Goal: Transaction & Acquisition: Purchase product/service

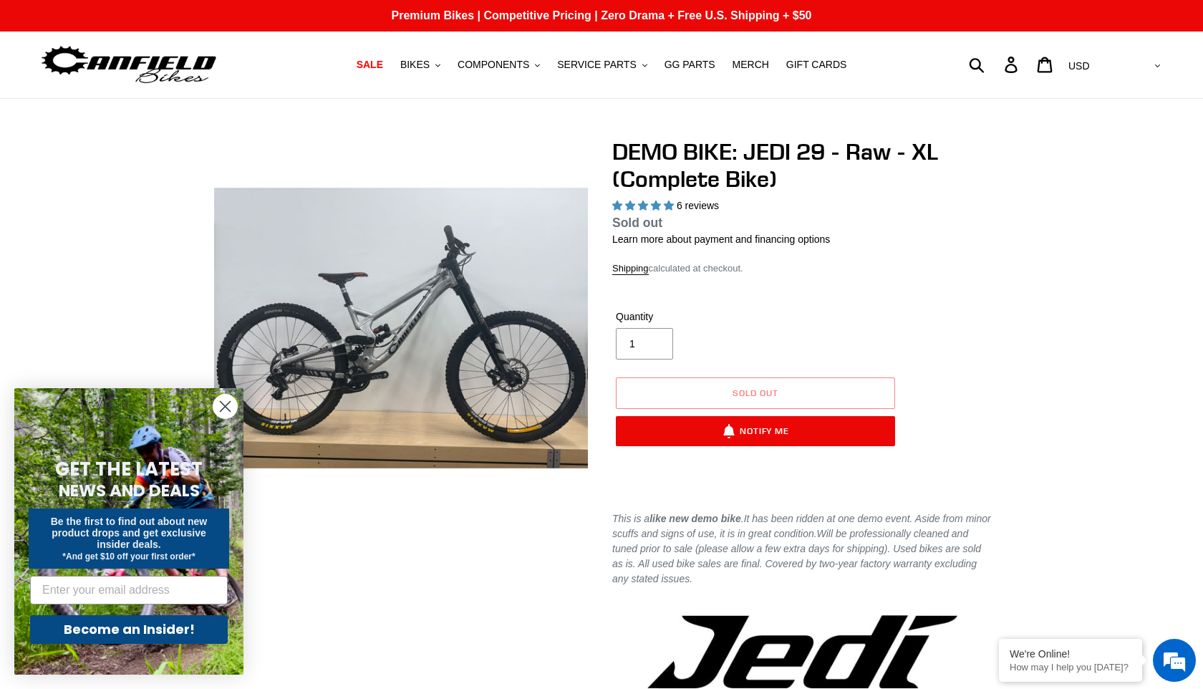
select select "highest-rating"
click at [430, 67] on span "BIKES" at bounding box center [414, 65] width 29 height 12
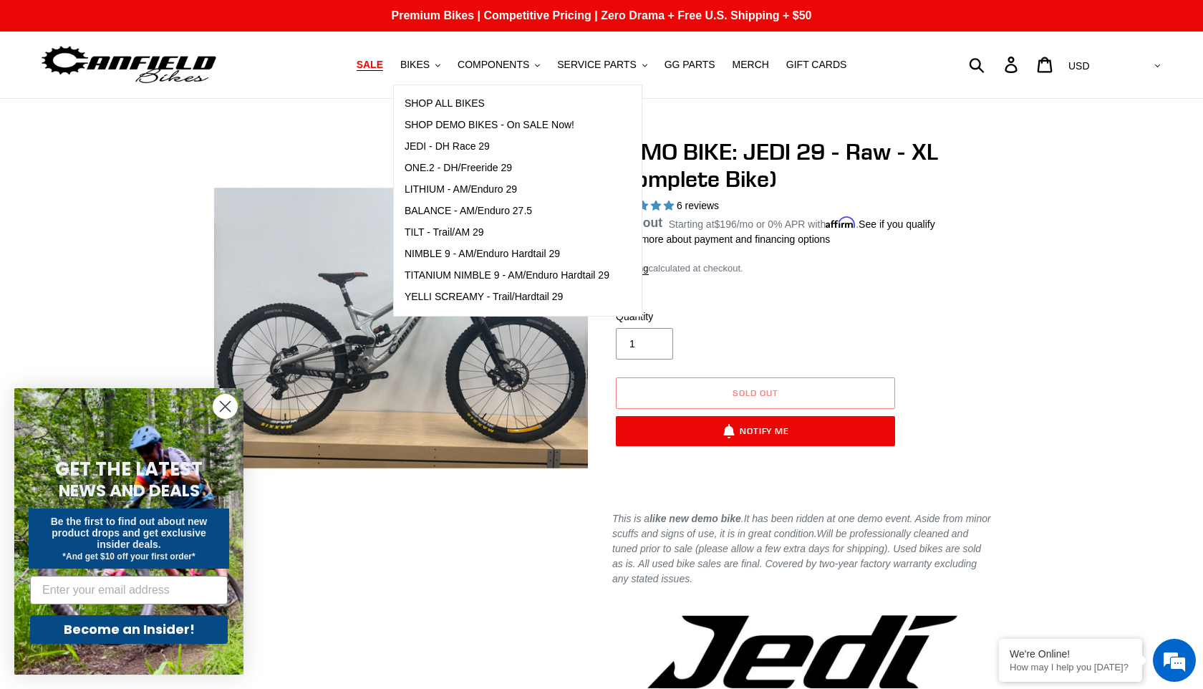
click at [379, 67] on span "SALE" at bounding box center [370, 65] width 26 height 12
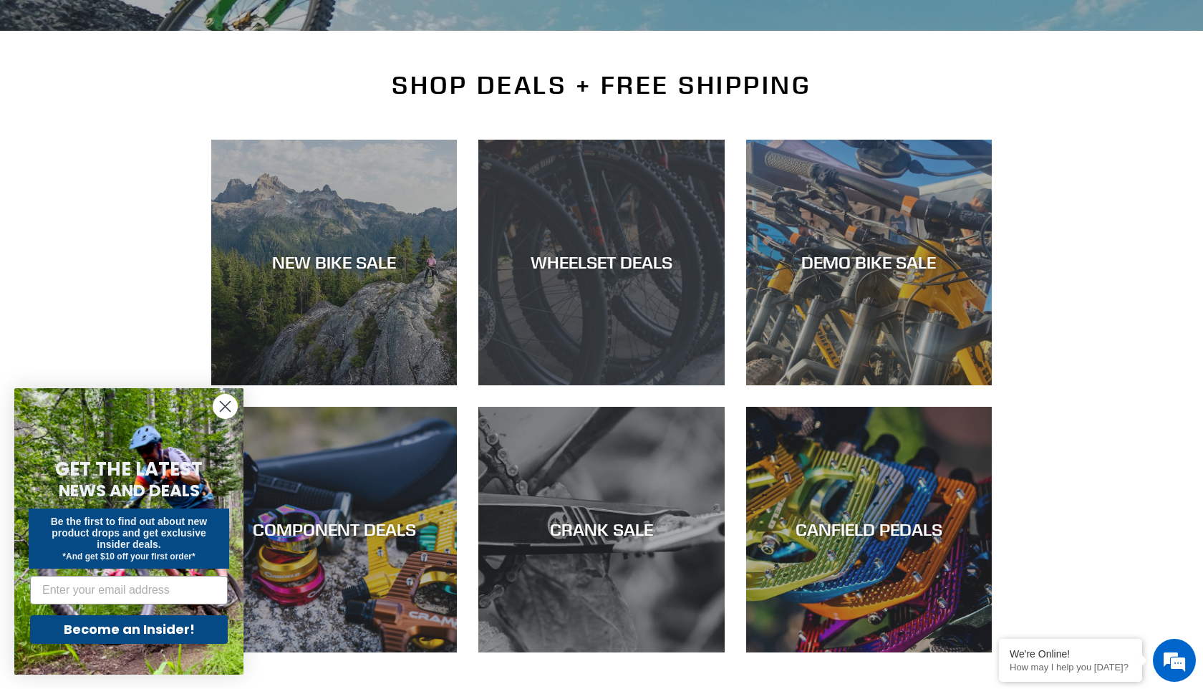
scroll to position [290, 0]
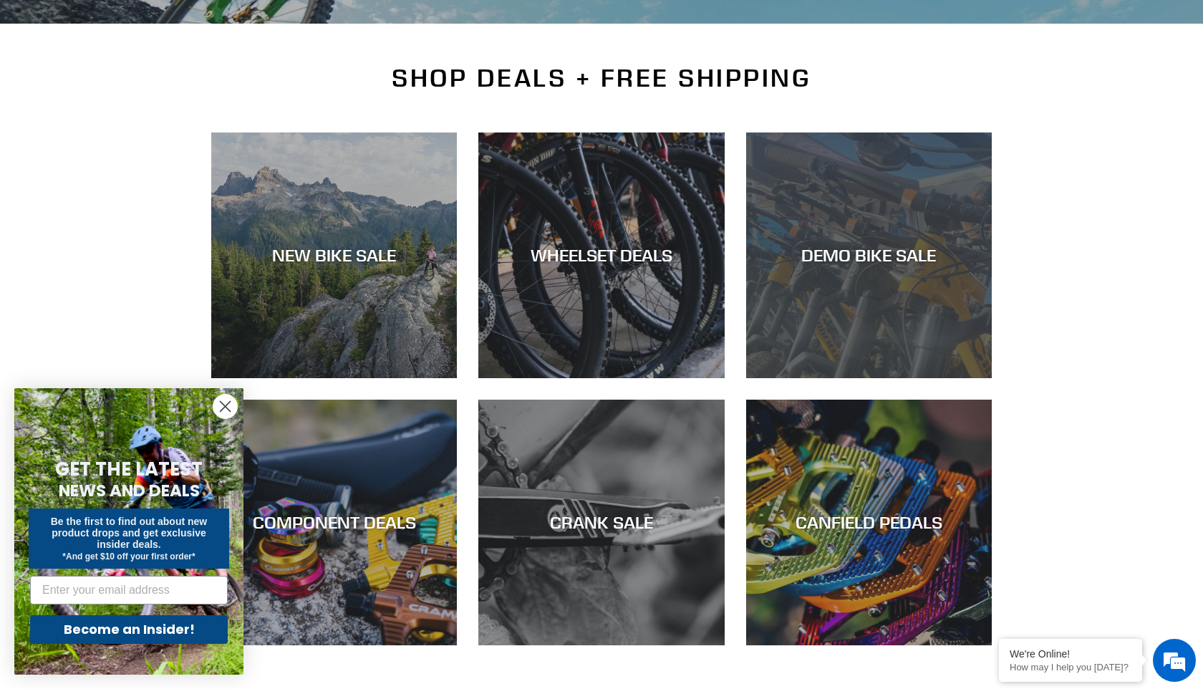
click at [810, 264] on div "DEMO BIKE SALE" at bounding box center [869, 255] width 246 height 21
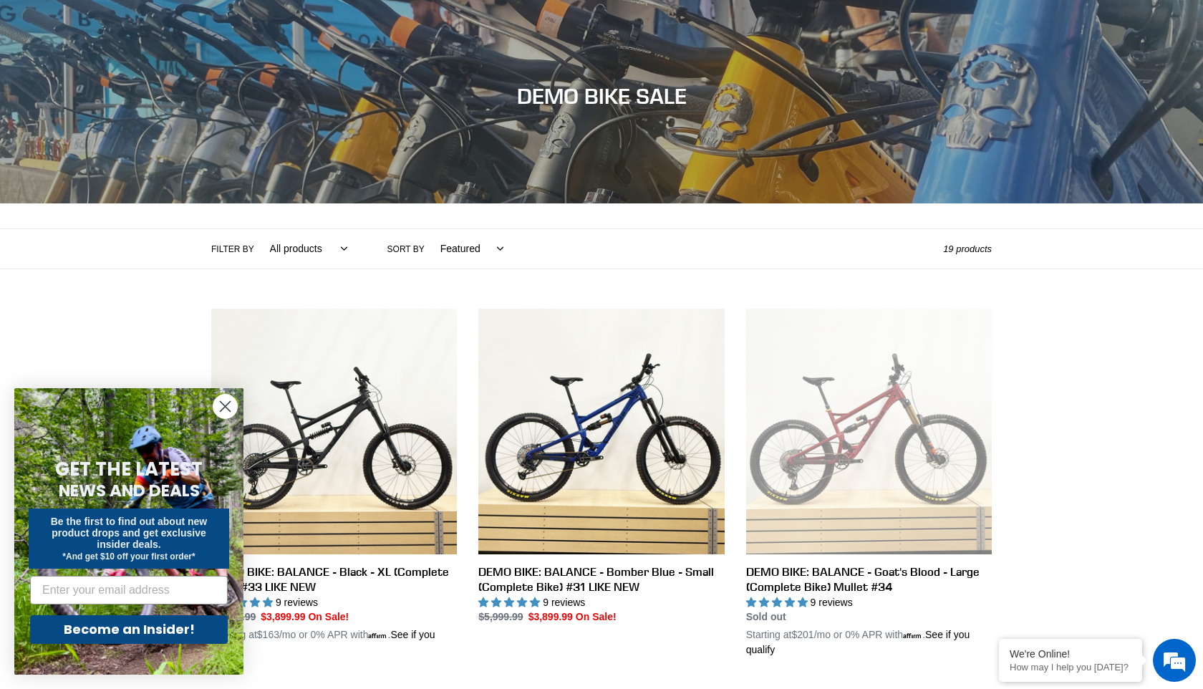
scroll to position [160, 0]
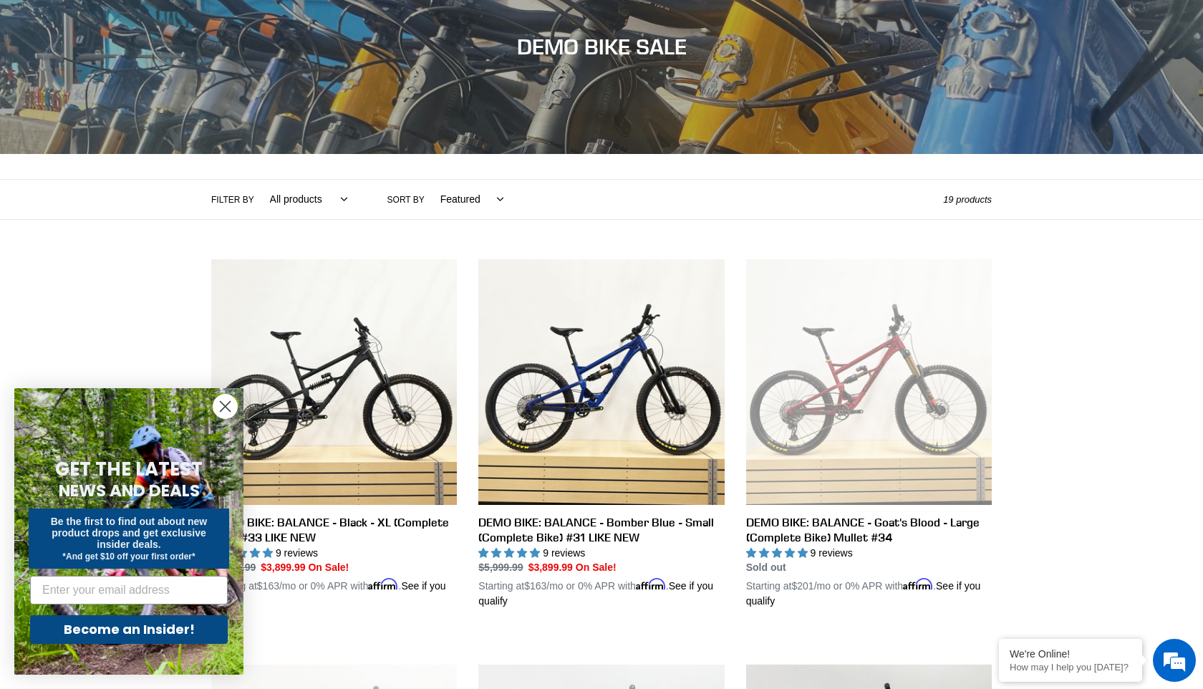
click at [224, 407] on icon "Close dialog" at bounding box center [226, 407] width 10 height 10
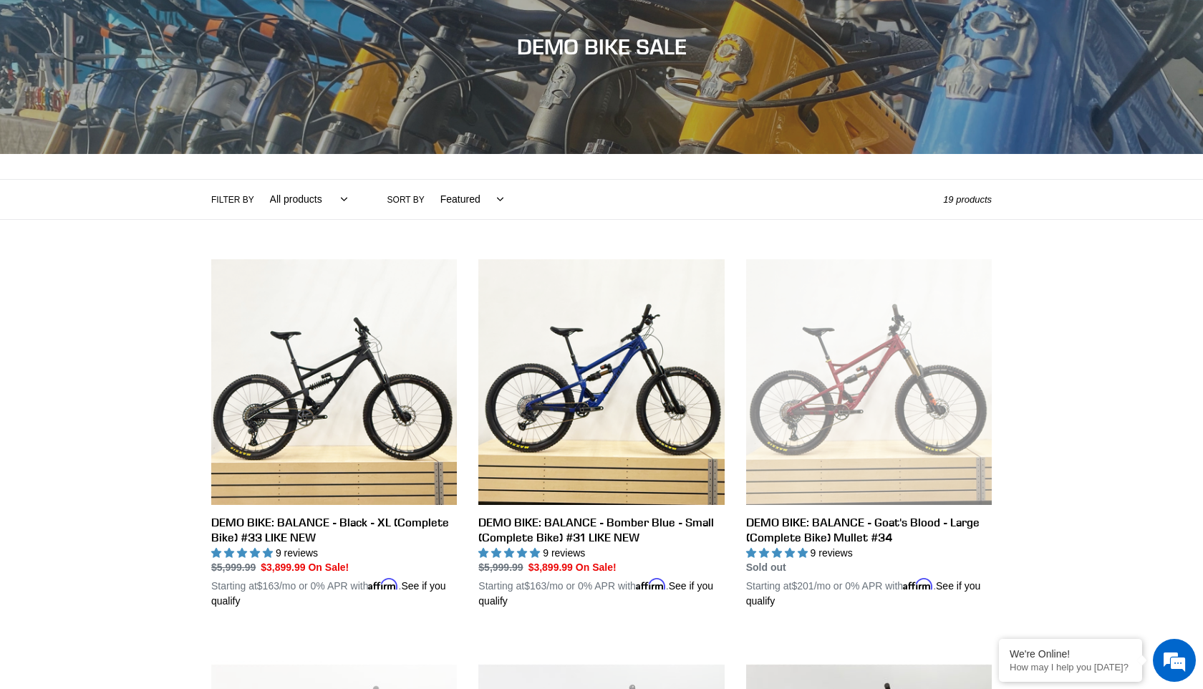
click at [236, 198] on label "Filter by" at bounding box center [232, 199] width 43 height 13
click at [257, 198] on select "All products balance BFCM23 DEMO BIKE Jedi Lithium Nimble 9 ONE.2 Tilt Yelli Sc…" at bounding box center [305, 199] width 96 height 39
click at [329, 196] on select "All products balance BFCM23 DEMO BIKE Jedi Lithium Nimble 9 ONE.2 Tilt Yelli Sc…" at bounding box center [305, 199] width 96 height 39
click at [257, 180] on select "All products balance BFCM23 DEMO BIKE Jedi Lithium Nimble 9 ONE.2 Tilt Yelli Sc…" at bounding box center [305, 199] width 96 height 39
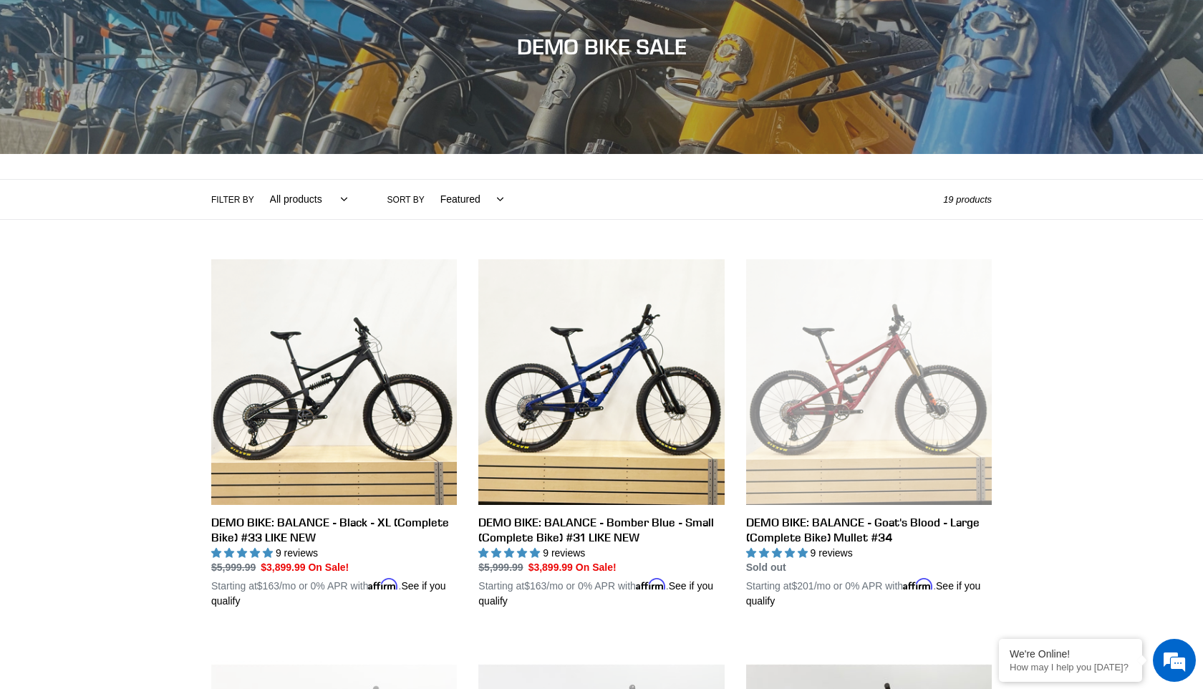
click at [465, 195] on select "Featured Best selling Alphabetically, A-Z Alphabetically, Z-A Price, low to hig…" at bounding box center [468, 199] width 82 height 39
click at [427, 180] on select "Featured Best selling Alphabetically, A-Z Alphabetically, Z-A Price, low to hig…" at bounding box center [468, 199] width 82 height 39
click at [341, 199] on select "All products balance BFCM23 DEMO BIKE Jedi Lithium Nimble 9 ONE.2 Tilt Yelli Sc…" at bounding box center [305, 199] width 96 height 39
click at [257, 180] on select "All products balance BFCM23 DEMO BIKE Jedi Lithium Nimble 9 ONE.2 Tilt Yelli Sc…" at bounding box center [305, 199] width 96 height 39
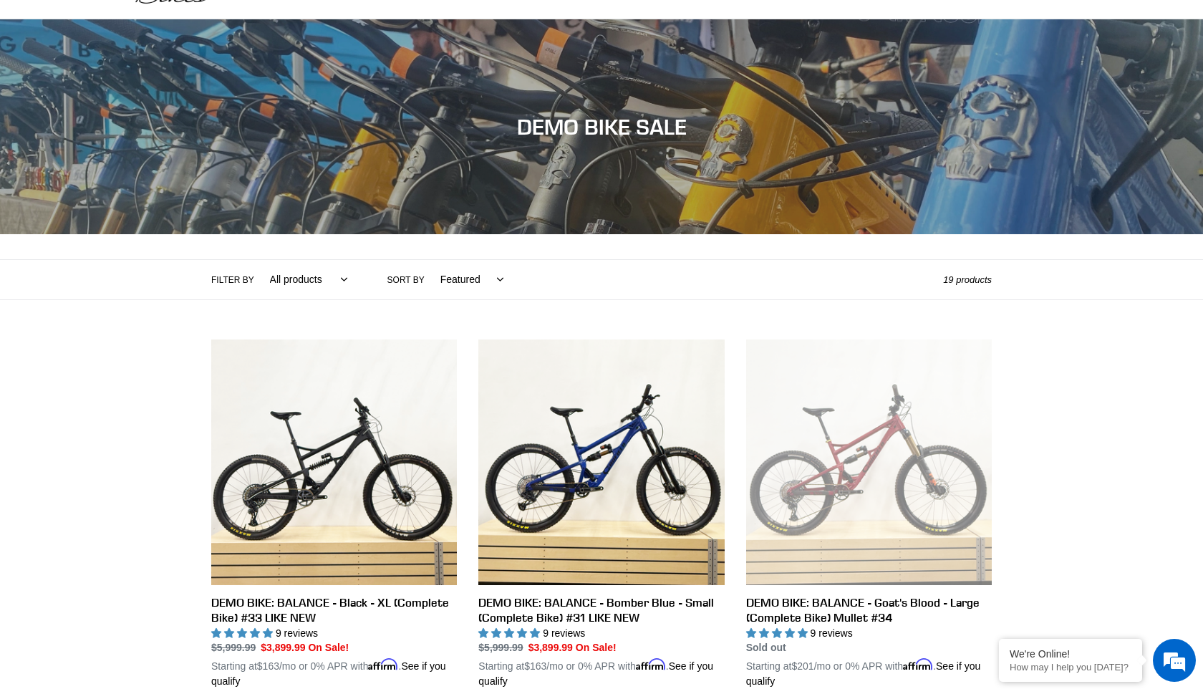
scroll to position [325, 0]
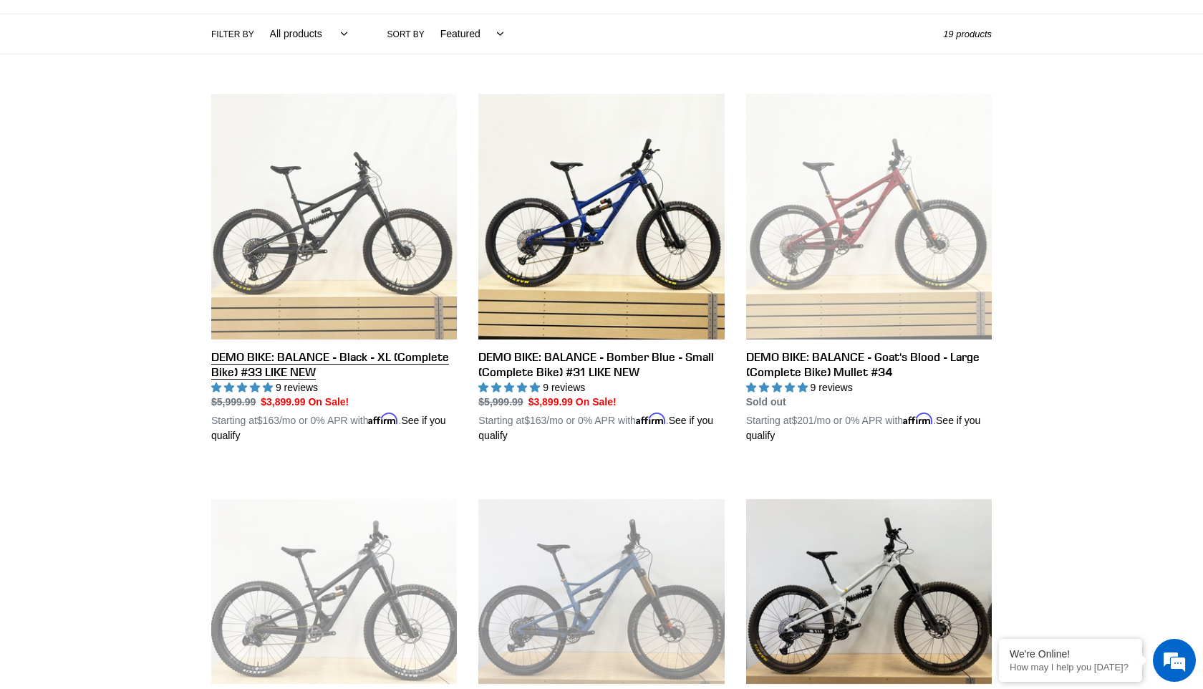
click at [379, 273] on link "DEMO BIKE: BALANCE - Black - XL (Complete Bike) #33 LIKE NEW" at bounding box center [334, 269] width 246 height 350
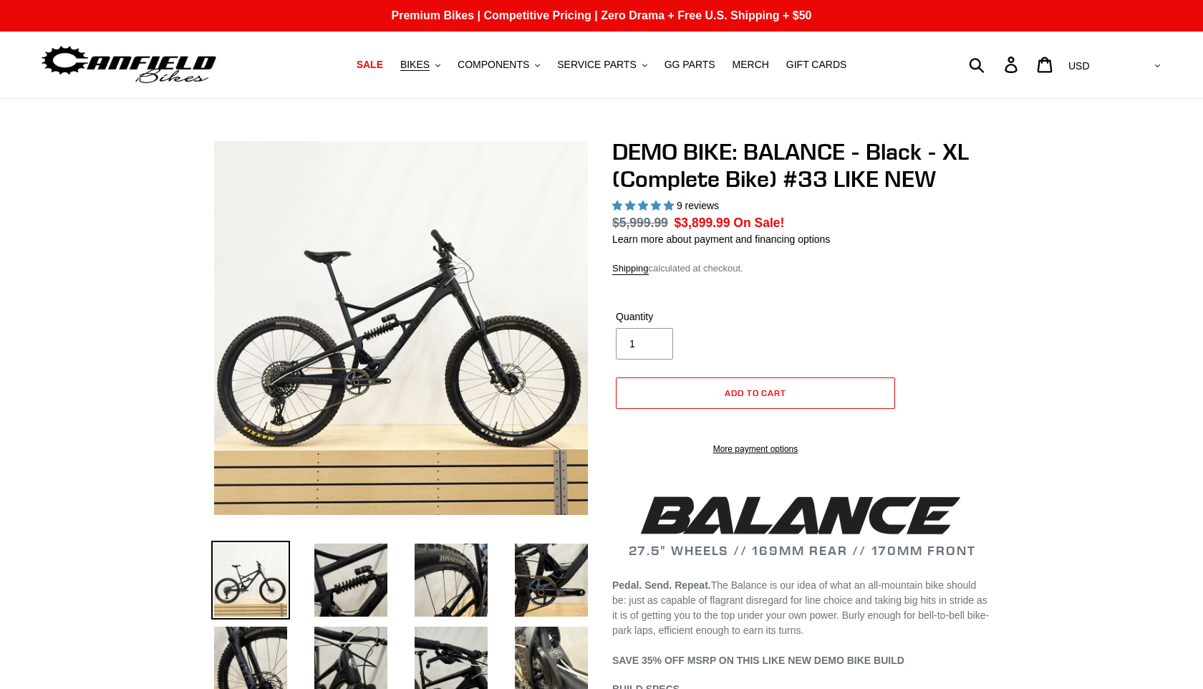
select select "highest-rating"
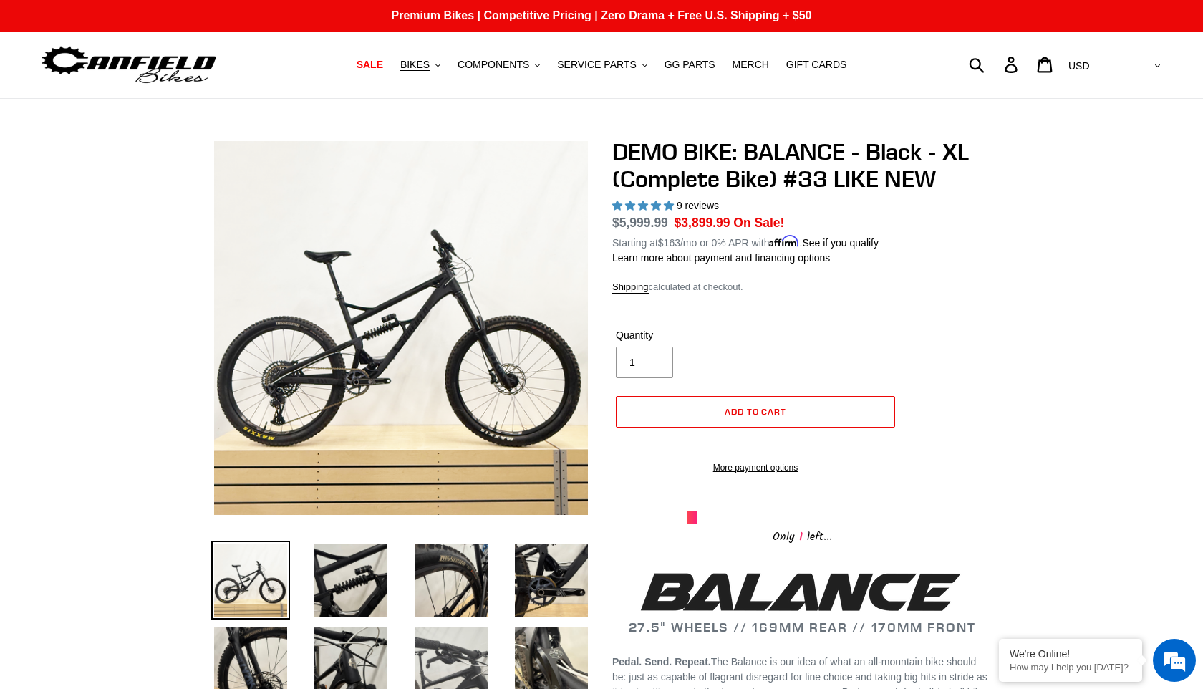
click at [458, 660] on img at bounding box center [451, 663] width 79 height 79
